Goal: Information Seeking & Learning: Learn about a topic

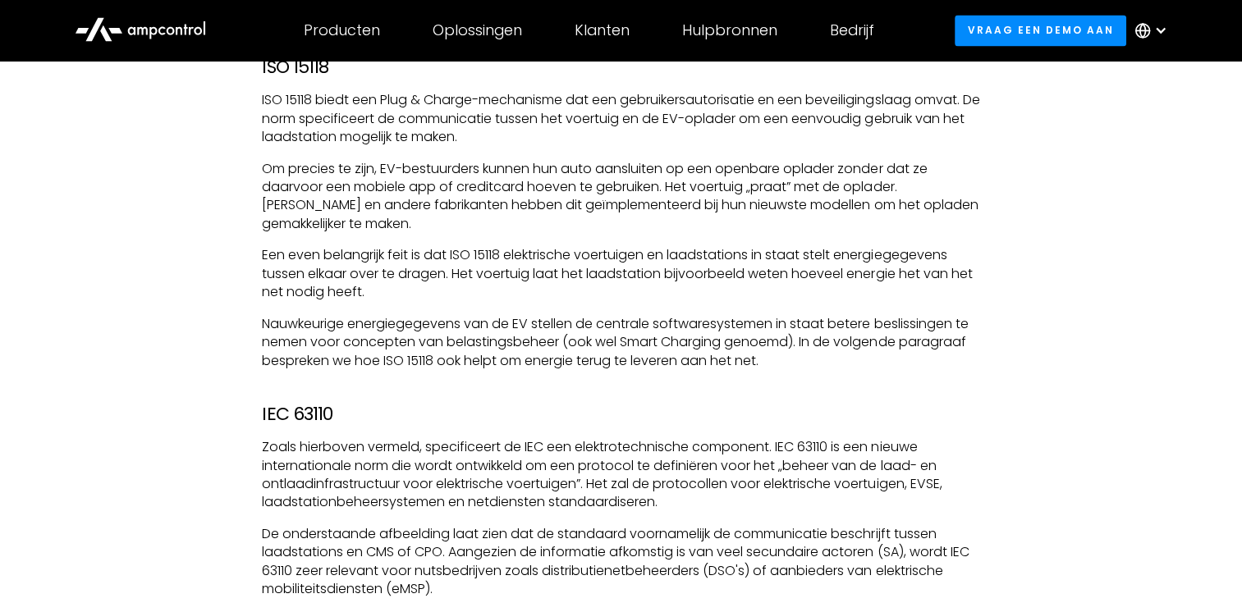
scroll to position [3033, 0]
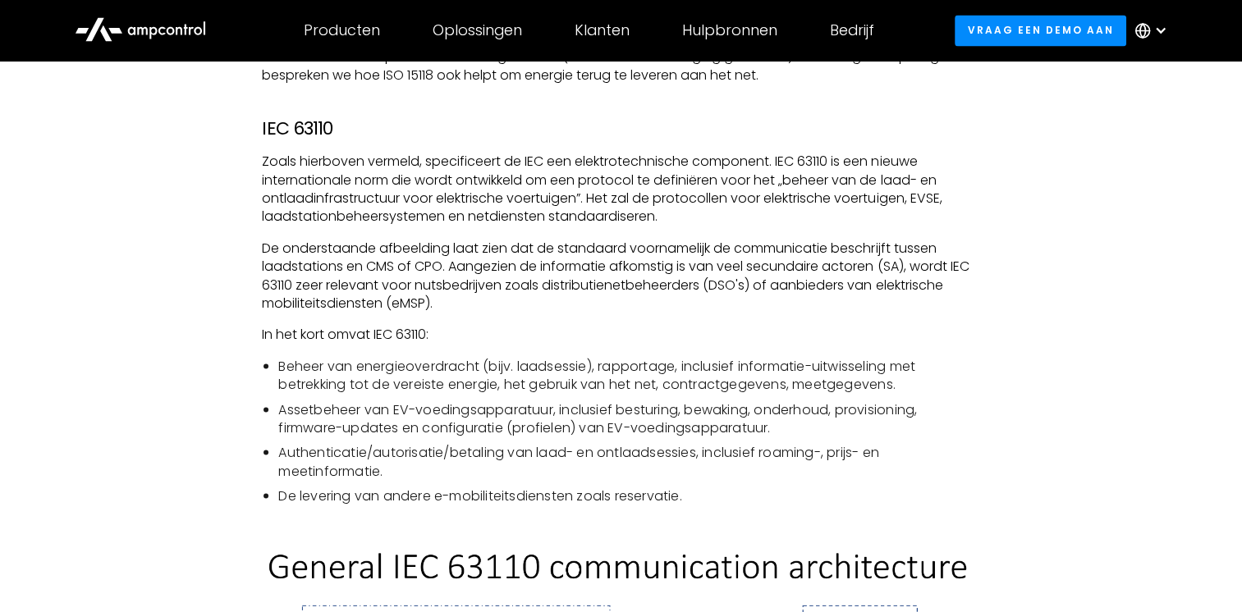
click at [659, 203] on p "Zoals hierboven vermeld, specificeert de IEC een elektrotechnische component. I…" at bounding box center [620, 189] width 717 height 74
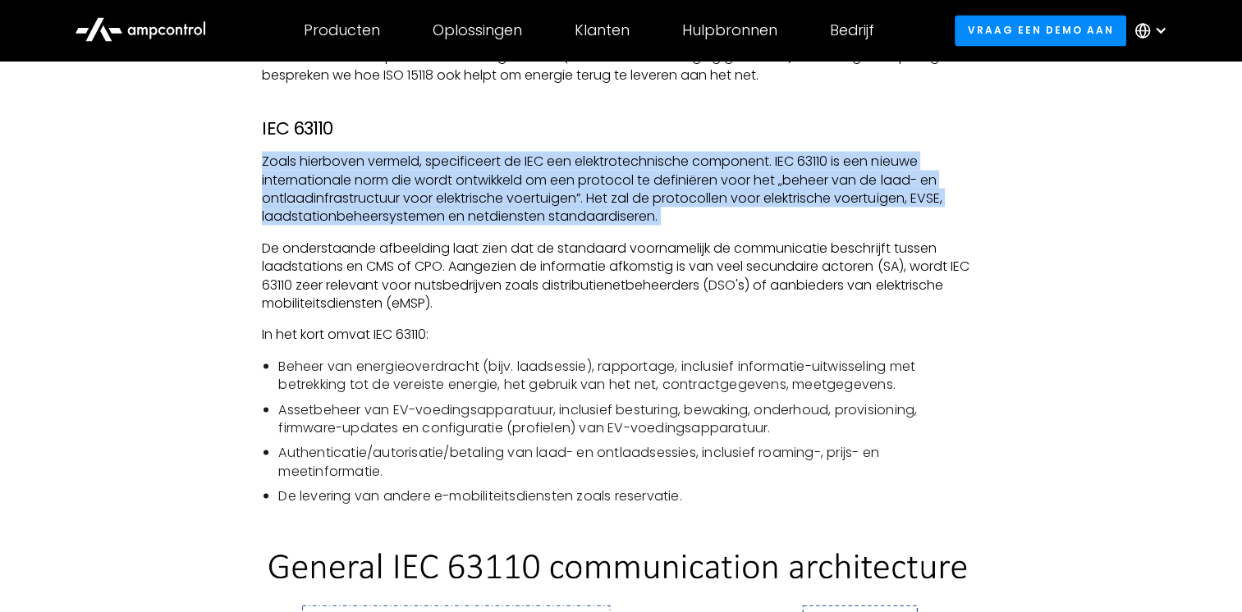
click at [659, 203] on p "Zoals hierboven vermeld, specificeert de IEC een elektrotechnische component. I…" at bounding box center [620, 189] width 717 height 74
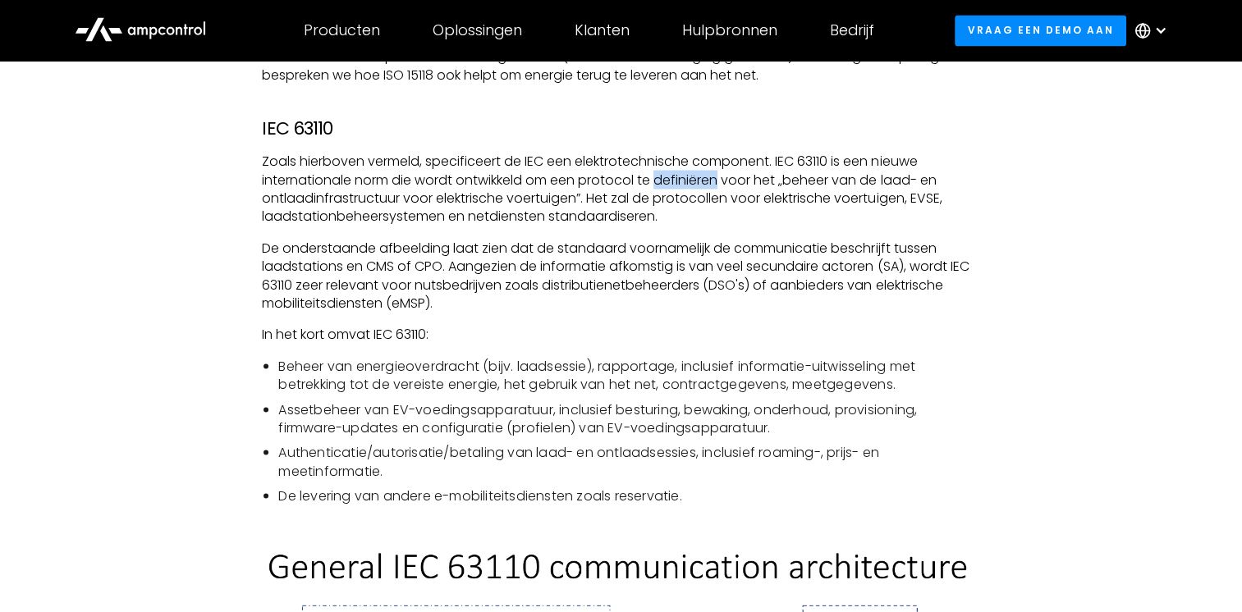
click at [659, 203] on p "Zoals hierboven vermeld, specificeert de IEC een elektrotechnische component. I…" at bounding box center [620, 189] width 717 height 74
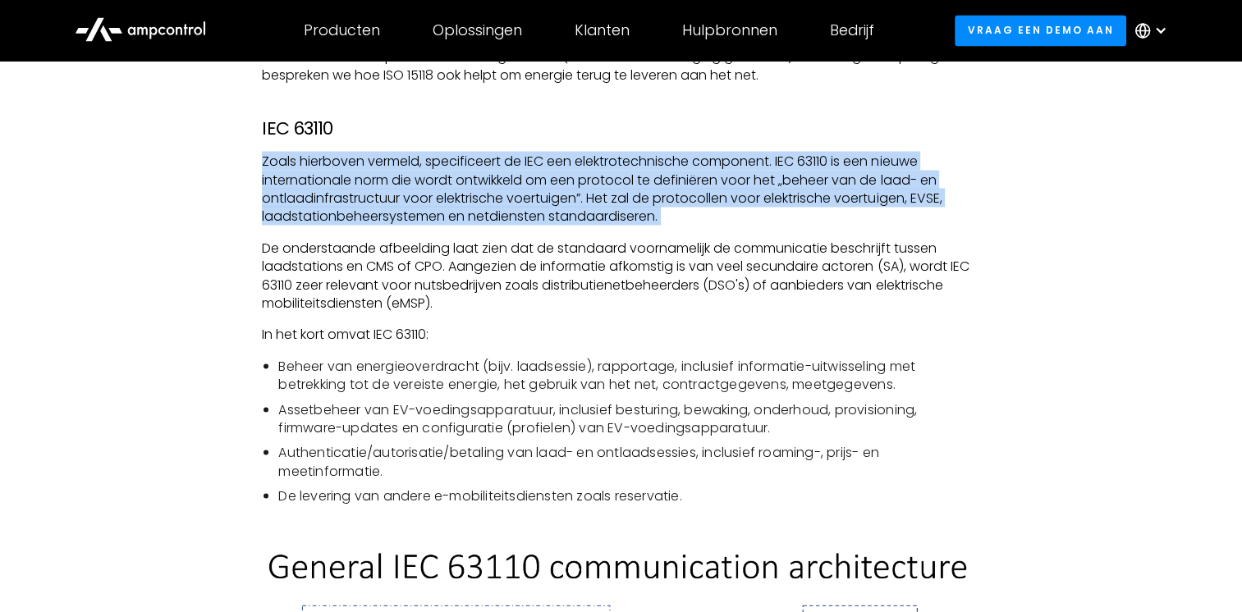
drag, startPoint x: 659, startPoint y: 203, endPoint x: 539, endPoint y: 199, distance: 119.9
click at [539, 199] on p "Zoals hierboven vermeld, specificeert de IEC een elektrotechnische component. I…" at bounding box center [620, 189] width 717 height 74
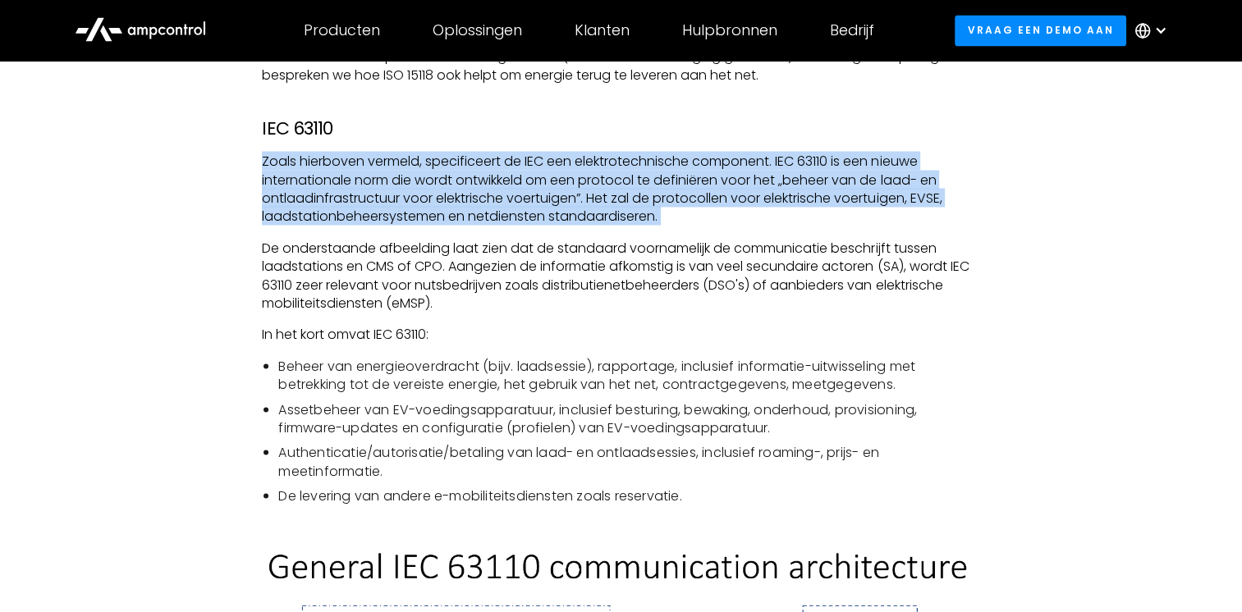
click at [539, 199] on p "Zoals hierboven vermeld, specificeert de IEC een elektrotechnische component. I…" at bounding box center [620, 189] width 717 height 74
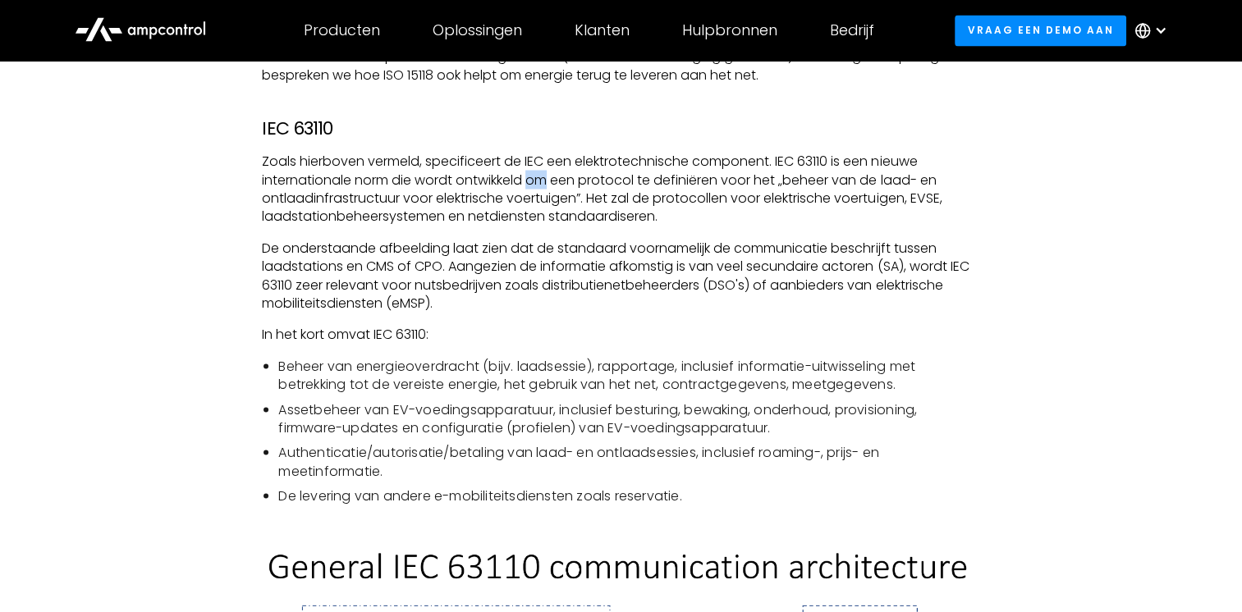
click at [539, 199] on p "Zoals hierboven vermeld, specificeert de IEC een elektrotechnische component. I…" at bounding box center [620, 189] width 717 height 74
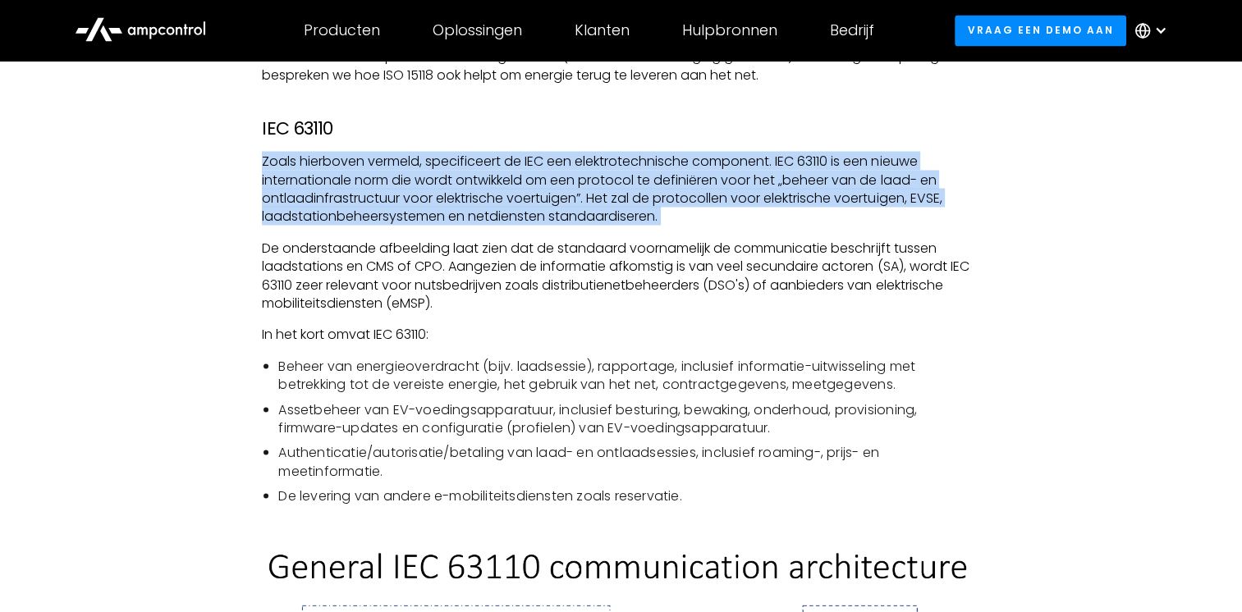
click at [539, 199] on p "Zoals hierboven vermeld, specificeert de IEC een elektrotechnische component. I…" at bounding box center [620, 189] width 717 height 74
drag, startPoint x: 539, startPoint y: 199, endPoint x: 476, endPoint y: 197, distance: 63.2
click at [476, 197] on p "Zoals hierboven vermeld, specificeert de IEC een elektrotechnische component. I…" at bounding box center [620, 189] width 717 height 74
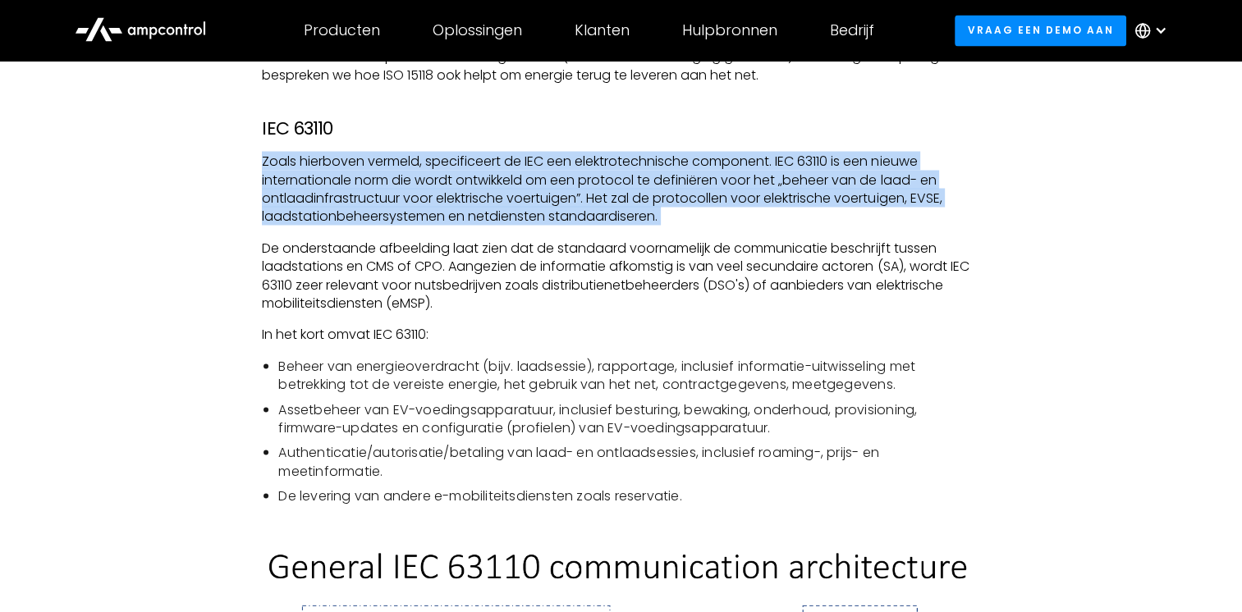
click at [476, 197] on p "Zoals hierboven vermeld, specificeert de IEC een elektrotechnische component. I…" at bounding box center [620, 189] width 717 height 74
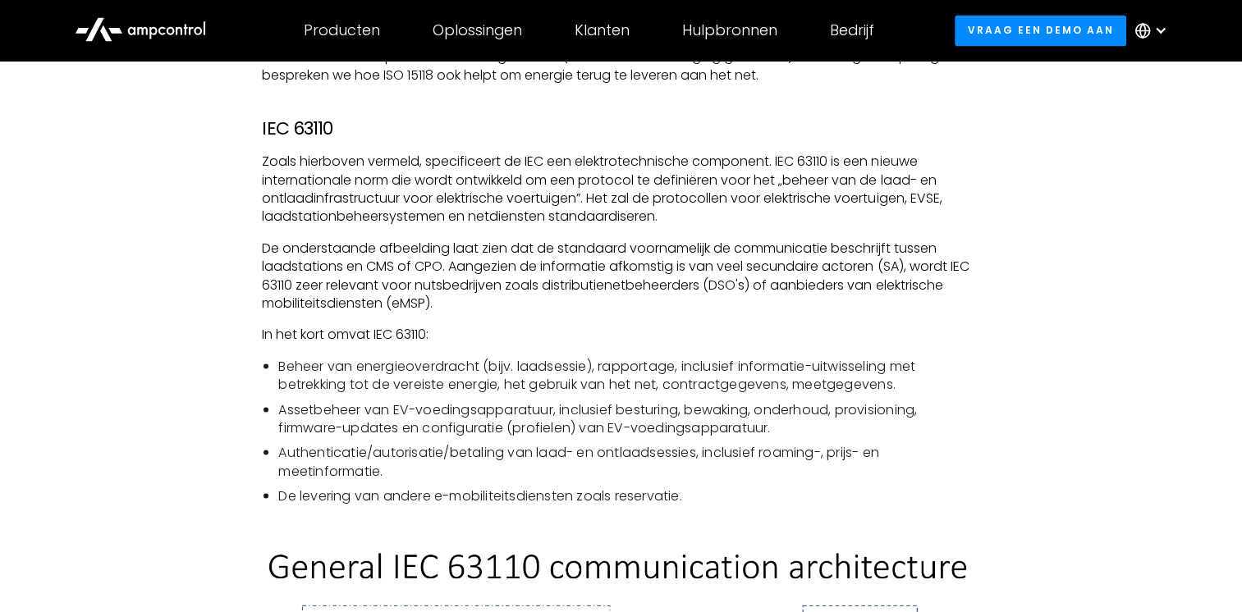
drag, startPoint x: 476, startPoint y: 197, endPoint x: 479, endPoint y: 280, distance: 83.0
click at [479, 280] on p "De onderstaande afbeelding laat zien dat de standaard voornamelijk de communica…" at bounding box center [620, 276] width 717 height 74
click at [294, 139] on h3 "IEC 63110" at bounding box center [620, 127] width 717 height 21
copy h3 "IEC 63110"
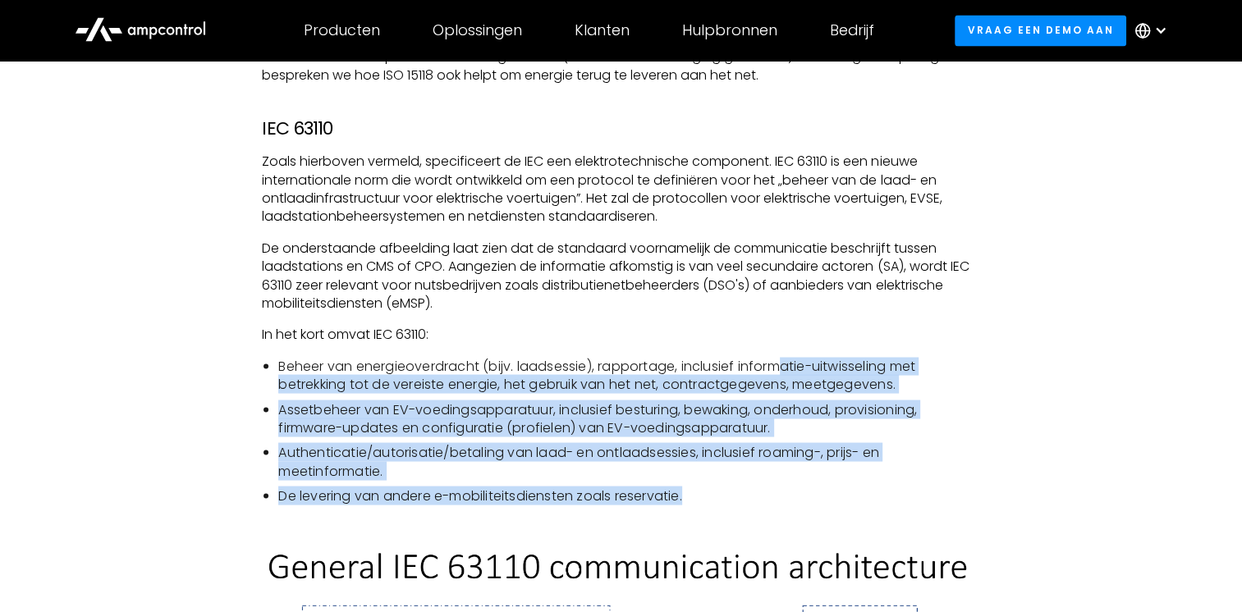
drag, startPoint x: 762, startPoint y: 507, endPoint x: 788, endPoint y: 360, distance: 149.1
click at [788, 360] on div "Bij elektrische voertuigen draait alles om schoner en groener worden, toch? In …" at bounding box center [620, 279] width 717 height 4407
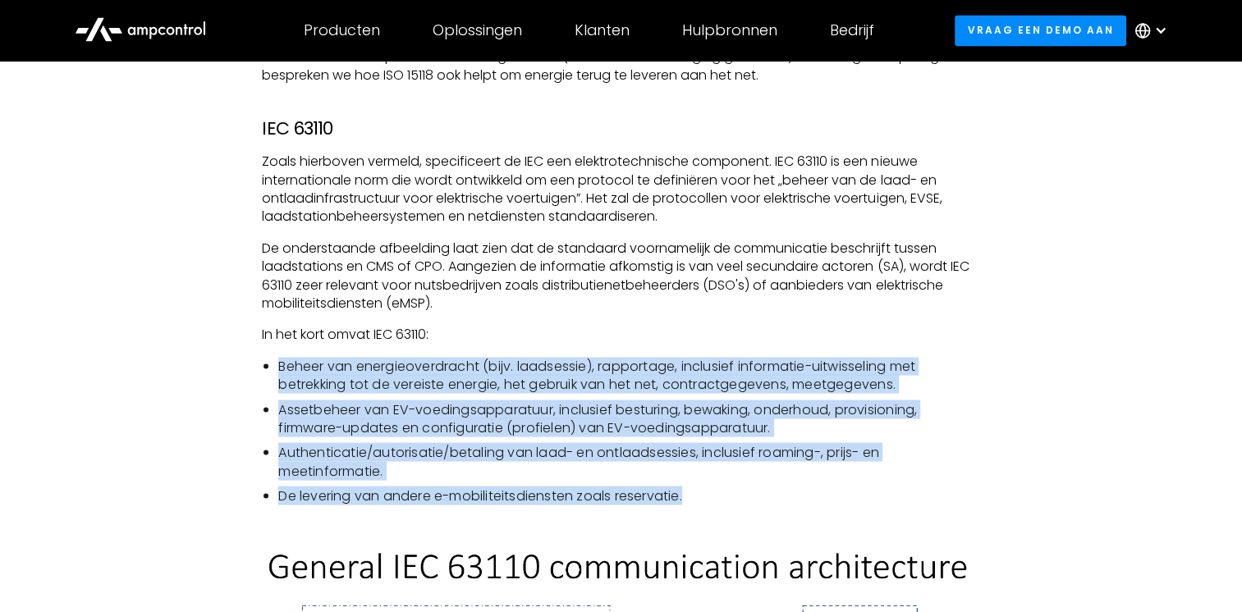
click at [788, 343] on p "In het kort omvat IEC 63110:" at bounding box center [620, 334] width 717 height 18
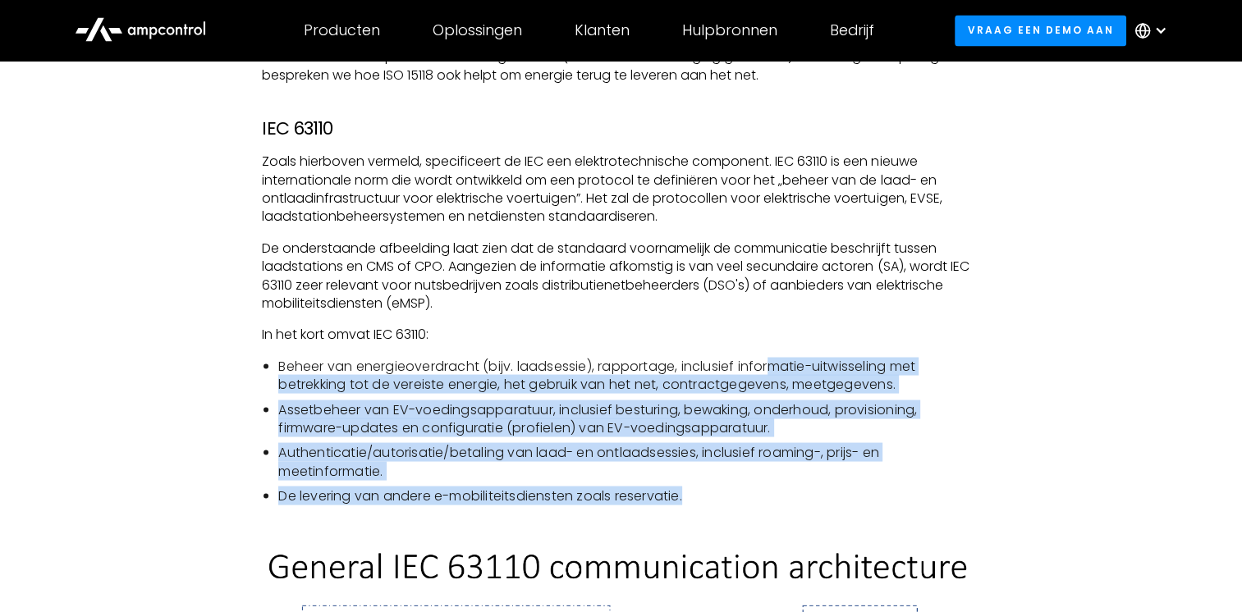
drag, startPoint x: 788, startPoint y: 360, endPoint x: 778, endPoint y: 373, distance: 16.4
click at [778, 373] on div "Bij elektrische voertuigen draait alles om schoner en groener worden, toch? In …" at bounding box center [620, 279] width 717 height 4407
click at [778, 373] on li "Beheer van energieoverdracht (bijv. laadsessie), rapportage, inclusief informat…" at bounding box center [628, 375] width 701 height 37
